Goal: Information Seeking & Learning: Learn about a topic

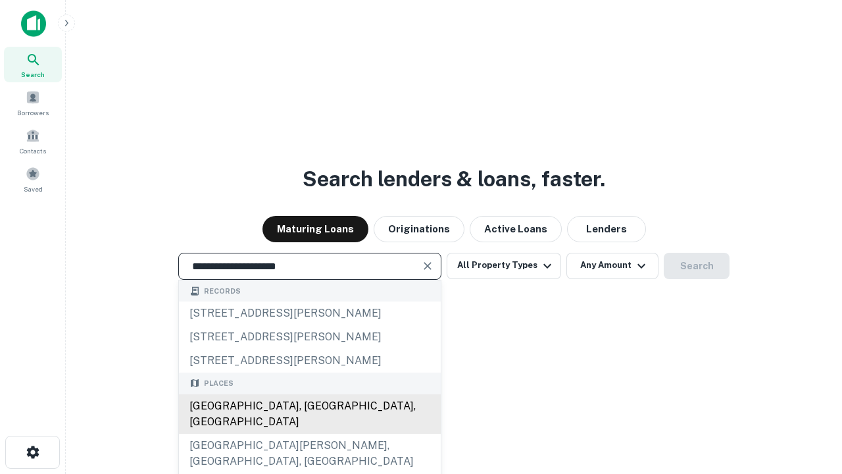
click at [309, 434] on div "[GEOGRAPHIC_DATA], [GEOGRAPHIC_DATA], [GEOGRAPHIC_DATA]" at bounding box center [310, 413] width 262 height 39
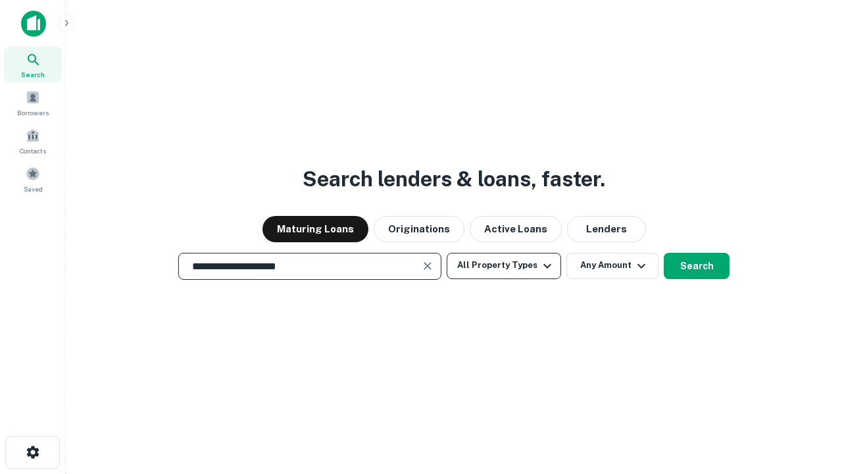
type input "**********"
click at [504, 265] on button "All Property Types" at bounding box center [504, 266] width 114 height 26
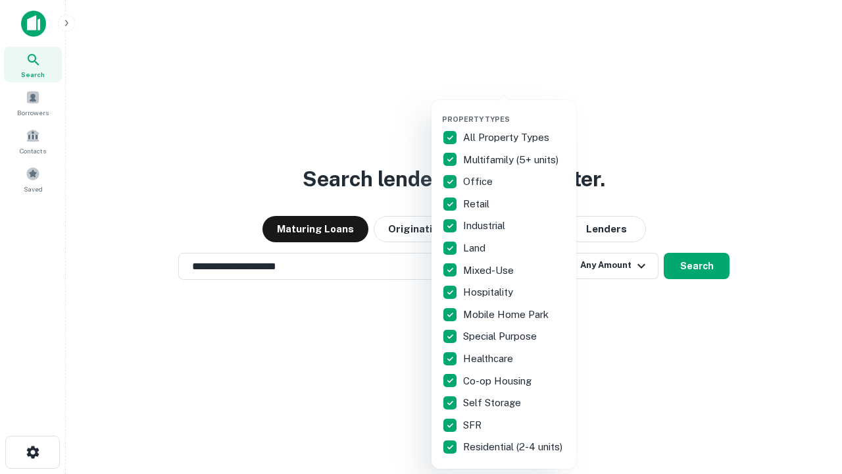
click at [514, 111] on button "button" at bounding box center [514, 111] width 145 height 1
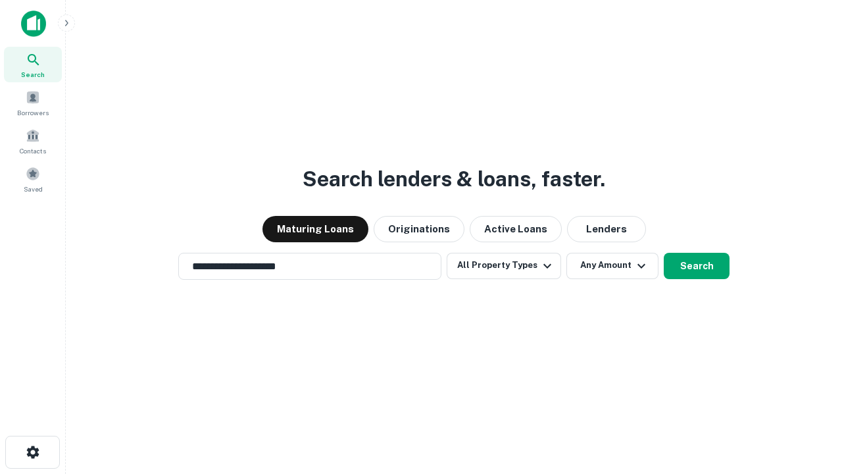
scroll to position [8, 159]
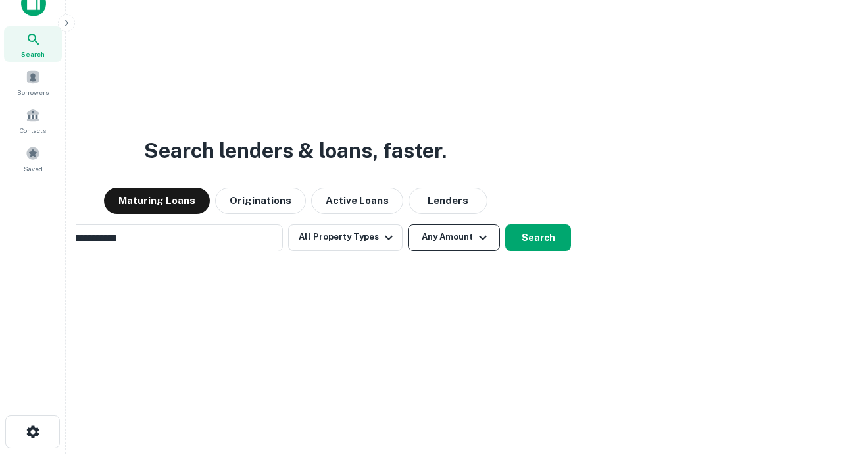
click at [408, 224] on button "Any Amount" at bounding box center [454, 237] width 92 height 26
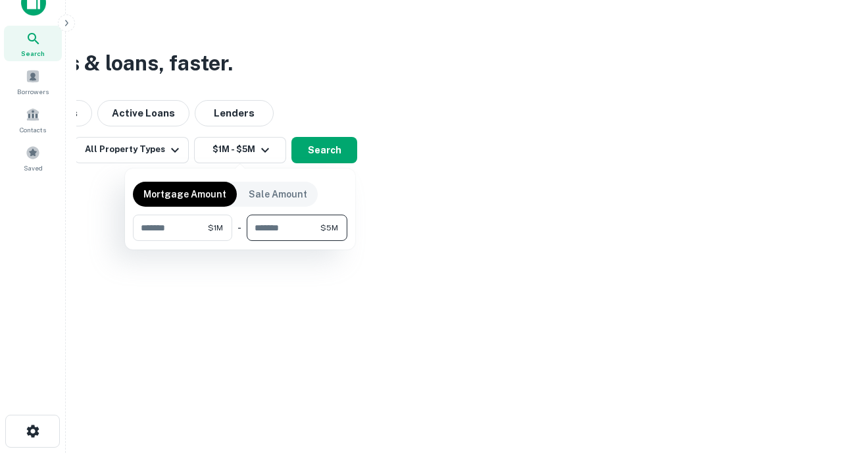
type input "*******"
click at [240, 241] on button "button" at bounding box center [240, 241] width 214 height 1
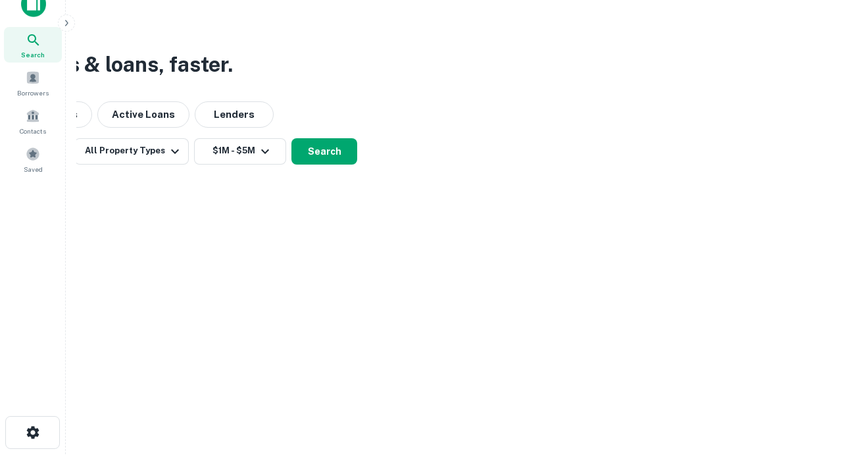
scroll to position [8, 243]
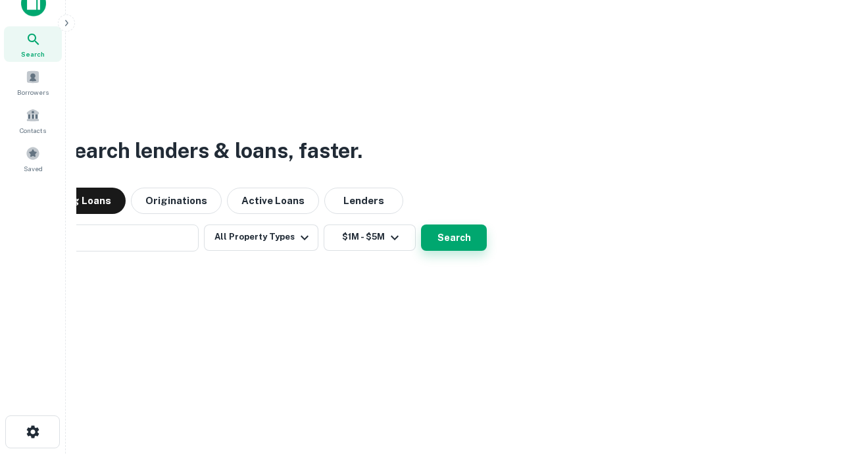
click at [421, 224] on button "Search" at bounding box center [454, 237] width 66 height 26
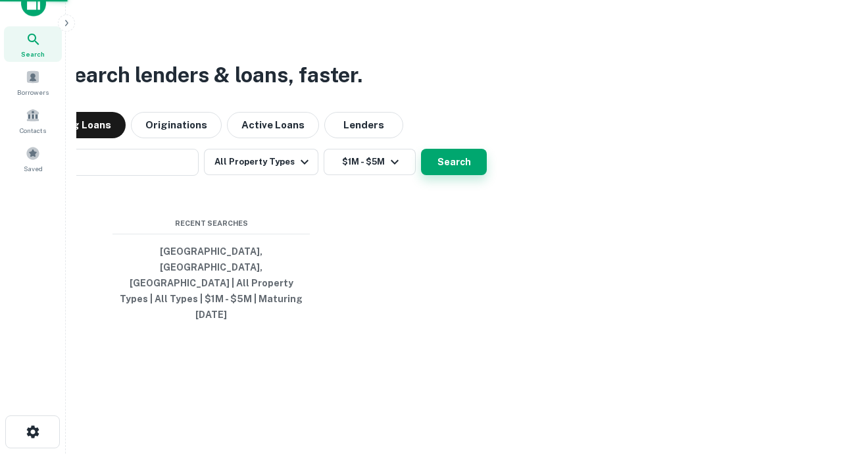
scroll to position [35, 372]
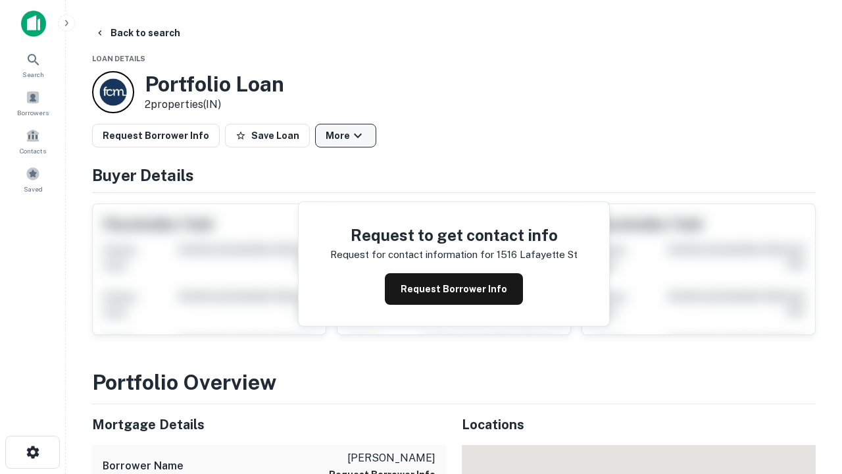
click at [345, 136] on button "More" at bounding box center [345, 136] width 61 height 24
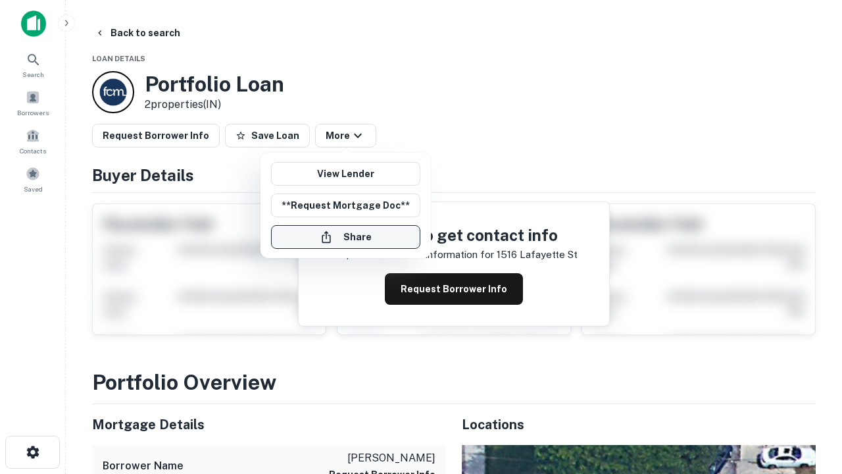
click at [345, 237] on button "Share" at bounding box center [345, 237] width 149 height 24
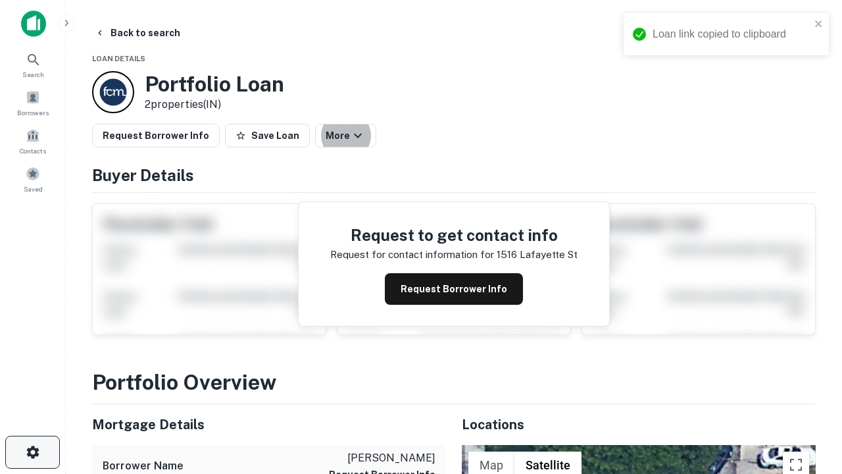
click at [32, 452] on icon "button" at bounding box center [33, 452] width 16 height 16
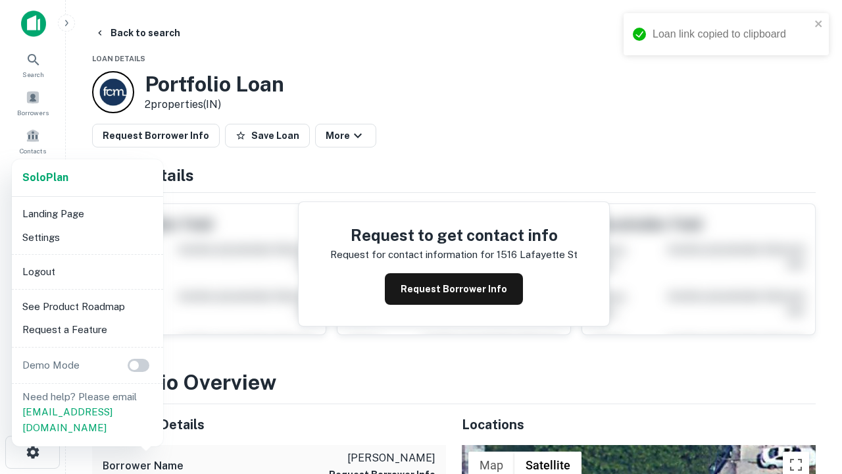
click at [87, 271] on li "Logout" at bounding box center [87, 272] width 141 height 24
